Goal: Find specific page/section: Find specific page/section

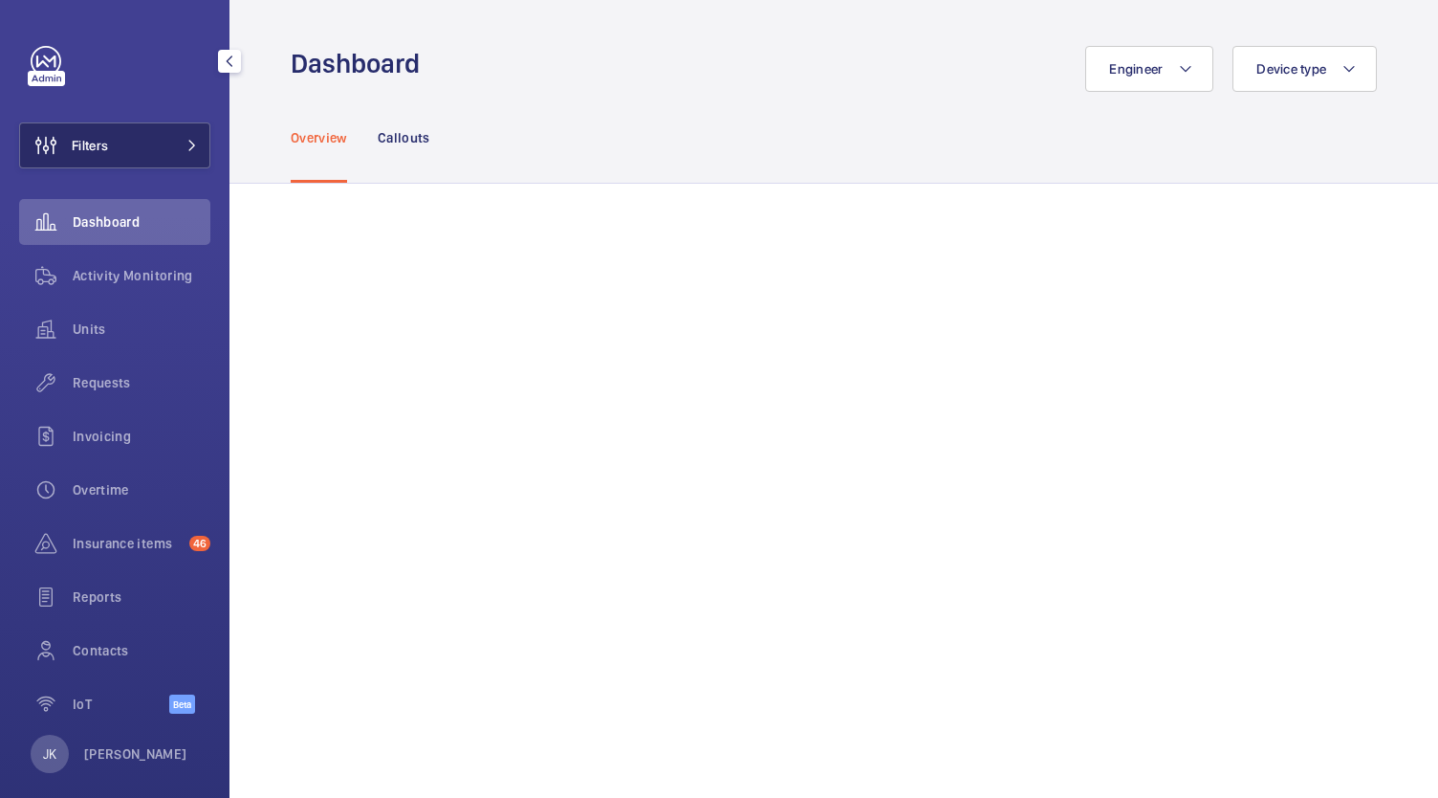
click at [175, 140] on span at bounding box center [186, 145] width 23 height 11
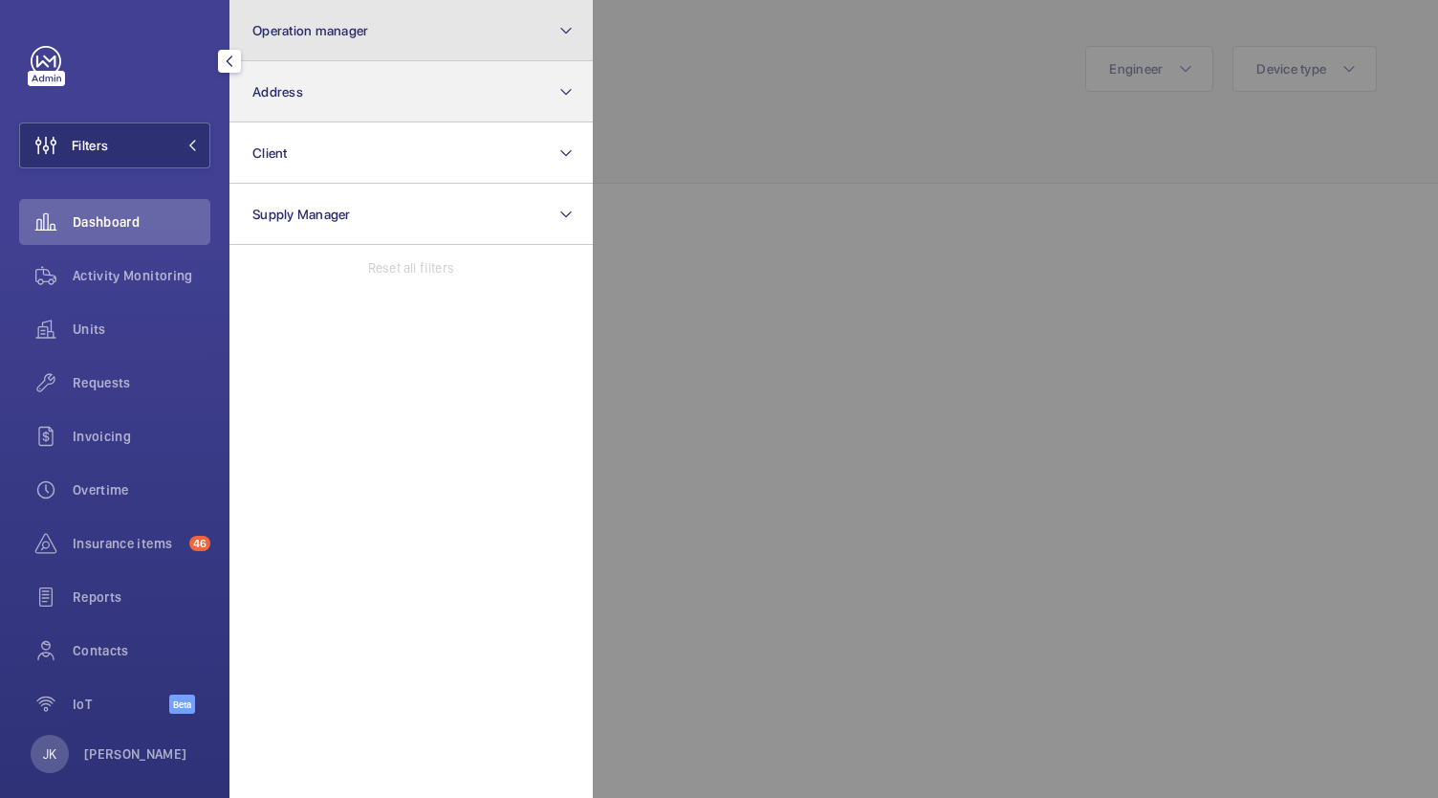
drag, startPoint x: 459, startPoint y: 39, endPoint x: 450, endPoint y: 99, distance: 60.1
click at [450, 99] on section "Operation manager Address Client Supply Manager Reset all filters" at bounding box center [411, 399] width 363 height 798
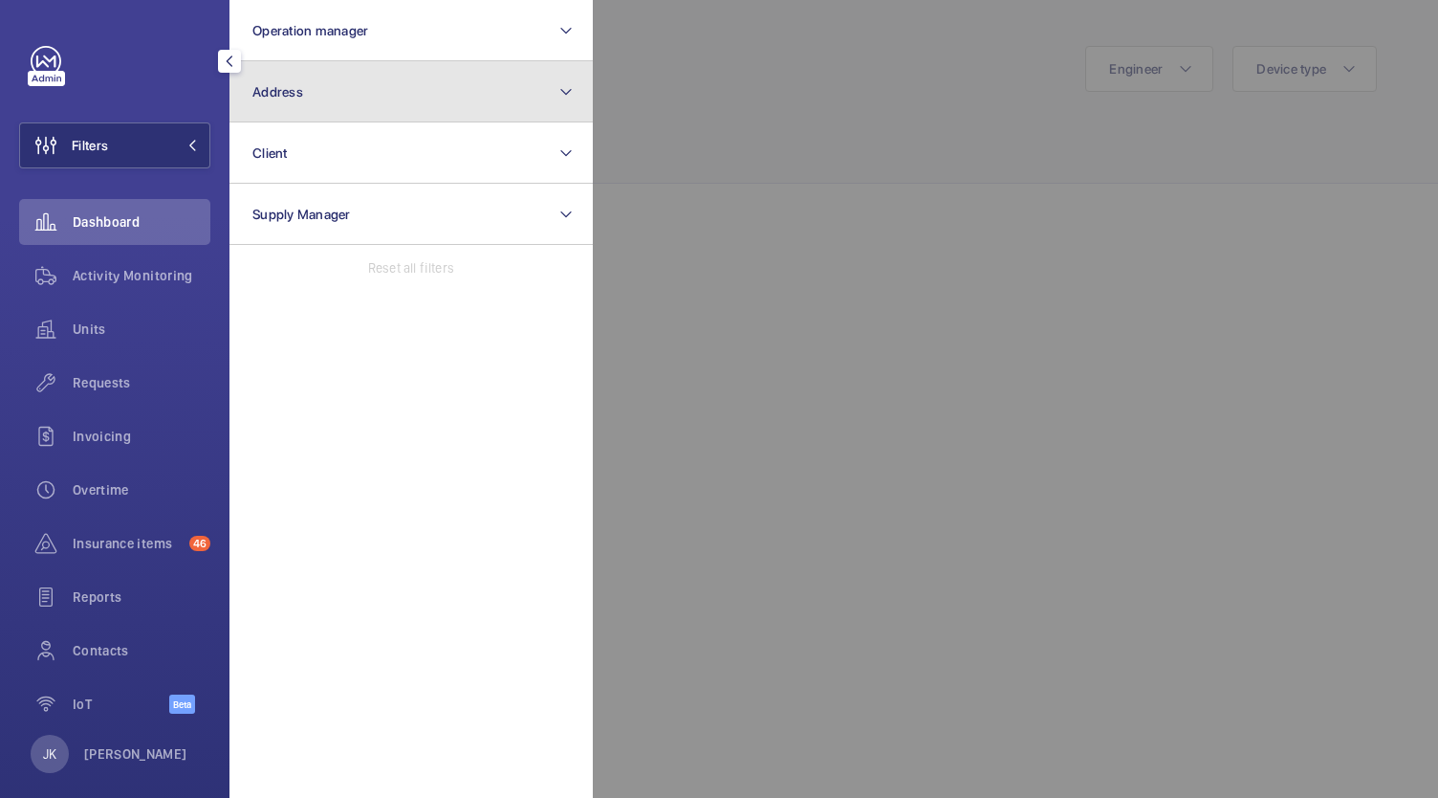
click at [588, 99] on button "Address" at bounding box center [411, 91] width 363 height 61
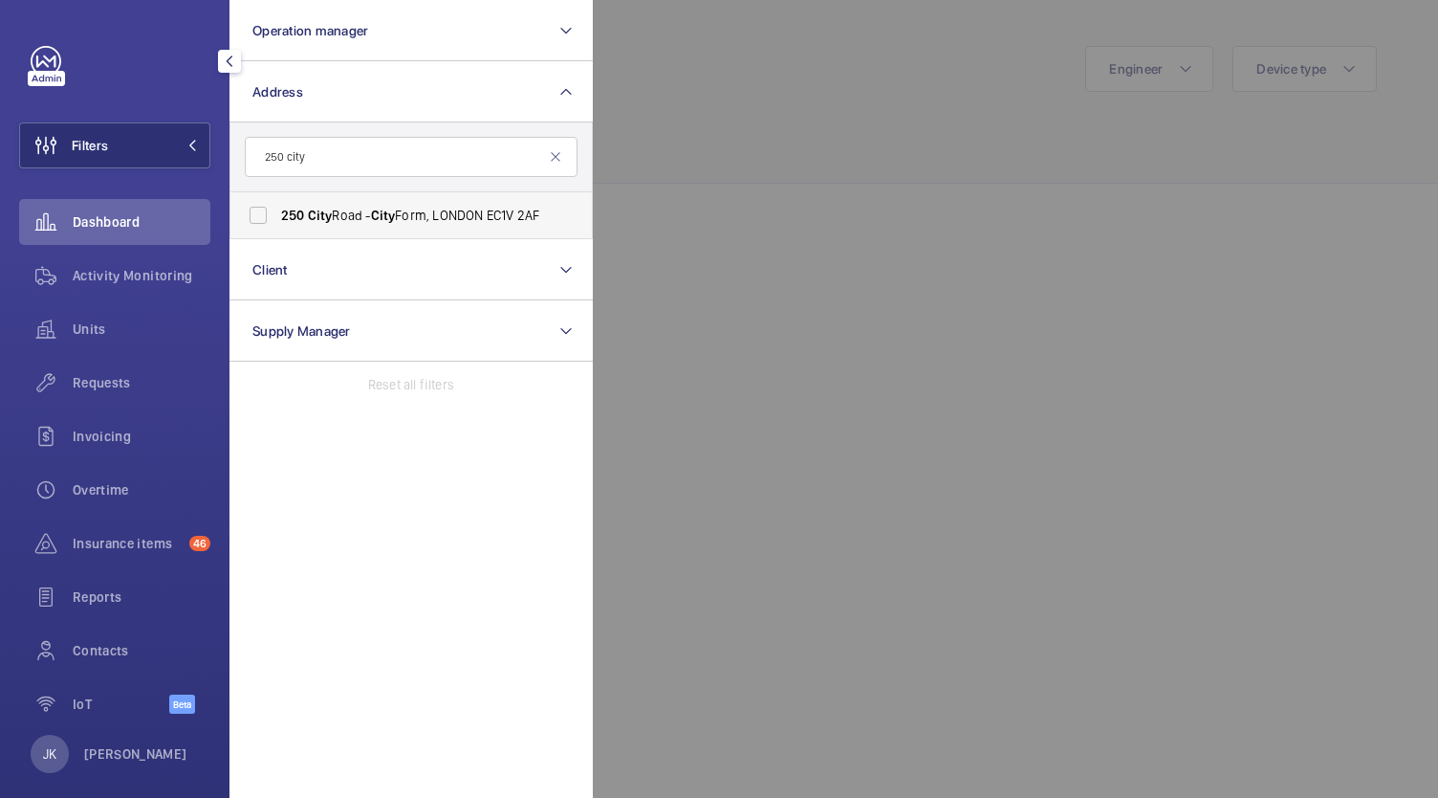
type input "250 city"
click at [408, 211] on span "[STREET_ADDRESS]" at bounding box center [412, 215] width 263 height 19
click at [277, 211] on input "[STREET_ADDRESS]" at bounding box center [258, 215] width 38 height 38
checkbox input "true"
click at [719, 257] on div at bounding box center [1312, 399] width 1438 height 798
